Goal: Book appointment/travel/reservation

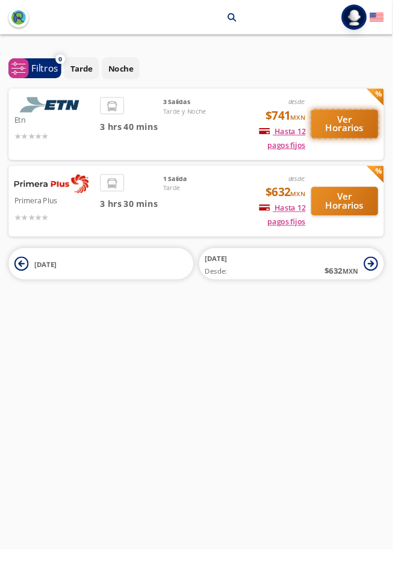
click at [362, 134] on button "Ver Horarios" at bounding box center [362, 131] width 70 height 30
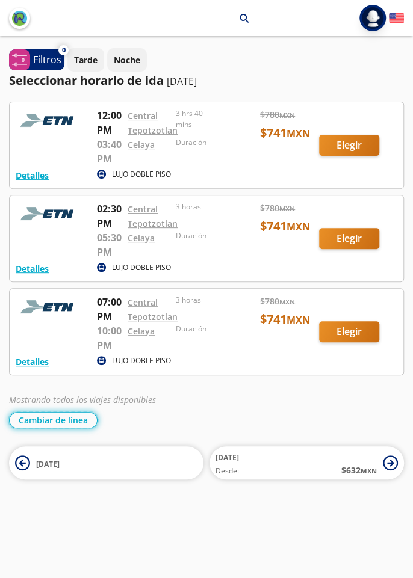
click at [75, 412] on button "Cambiar de línea" at bounding box center [53, 420] width 88 height 16
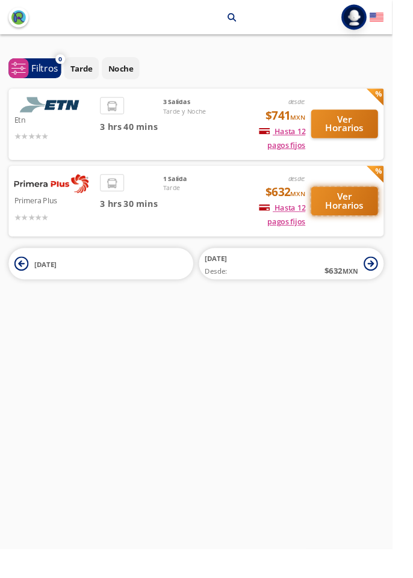
click at [362, 215] on button "Ver Horarios" at bounding box center [362, 212] width 70 height 30
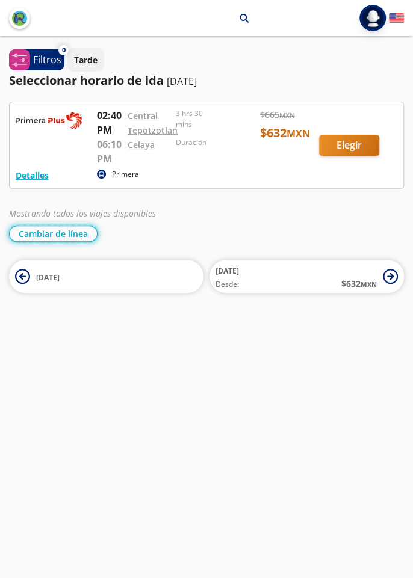
click at [73, 232] on button "Cambiar de línea" at bounding box center [53, 234] width 88 height 16
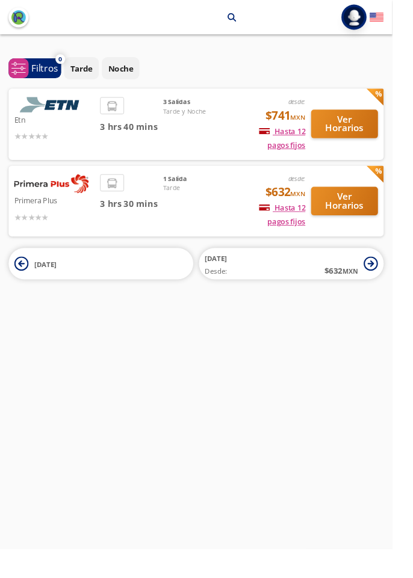
click at [46, 277] on span "[DATE]" at bounding box center [47, 279] width 23 height 10
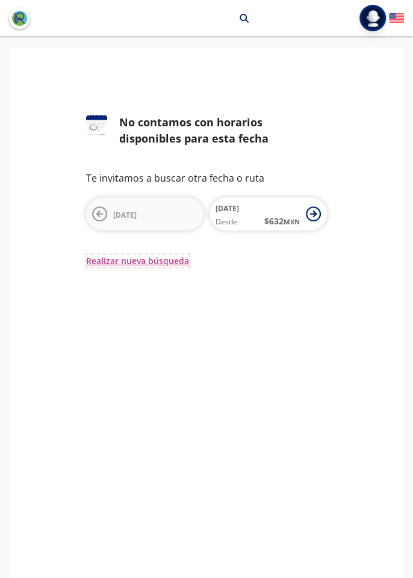
click at [169, 259] on button "Realizar nueva búsqueda" at bounding box center [137, 260] width 103 height 13
